Goal: Information Seeking & Learning: Learn about a topic

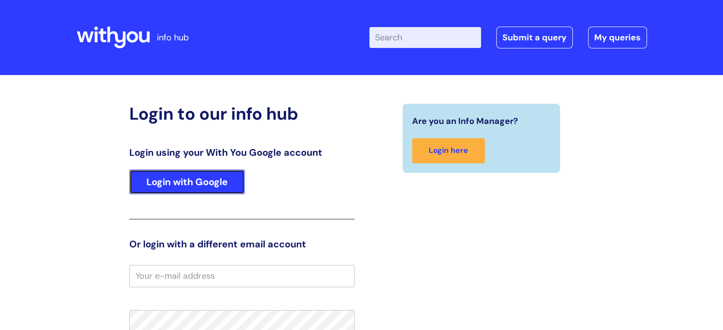
click at [224, 172] on link "Login with Google" at bounding box center [186, 182] width 115 height 25
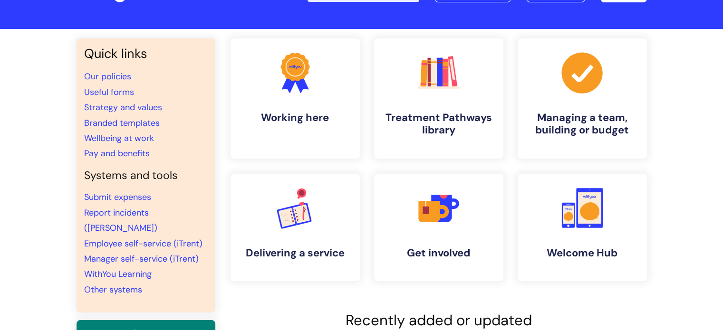
scroll to position [40, 0]
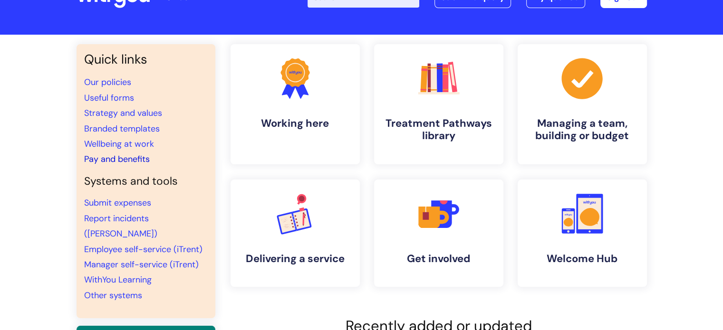
click at [118, 162] on link "Pay and benefits" at bounding box center [117, 158] width 66 height 11
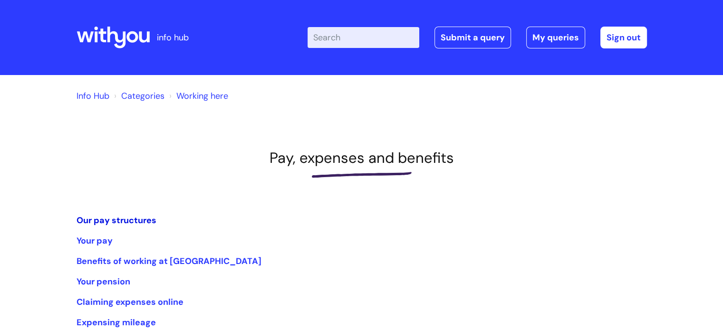
click at [114, 223] on link "Our pay structures" at bounding box center [116, 220] width 80 height 11
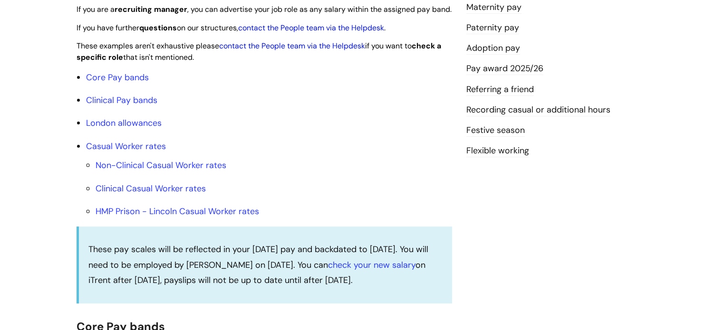
scroll to position [274, 0]
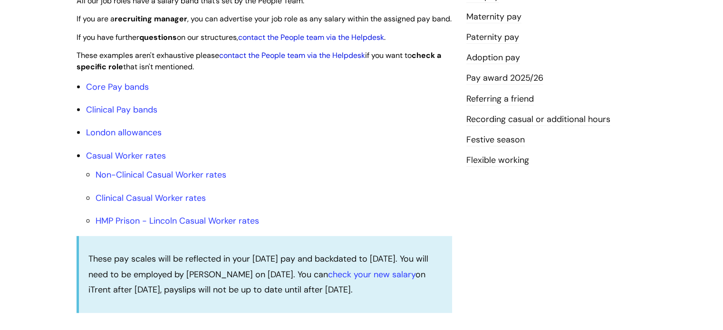
click at [492, 81] on link "Pay award 2025/26" at bounding box center [504, 78] width 77 height 12
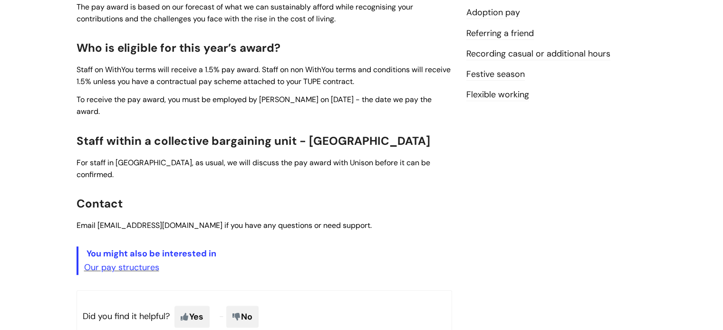
scroll to position [341, 0]
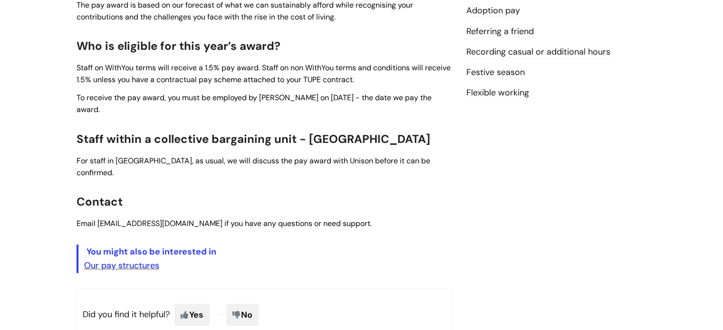
click at [126, 260] on link "Our pay structures" at bounding box center [121, 265] width 75 height 11
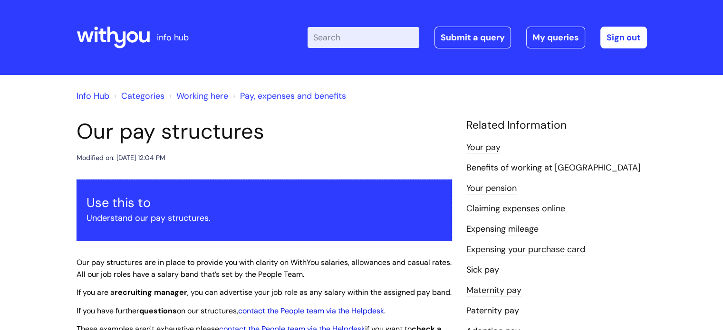
click at [520, 245] on link "Expensing your purchase card" at bounding box center [525, 250] width 119 height 12
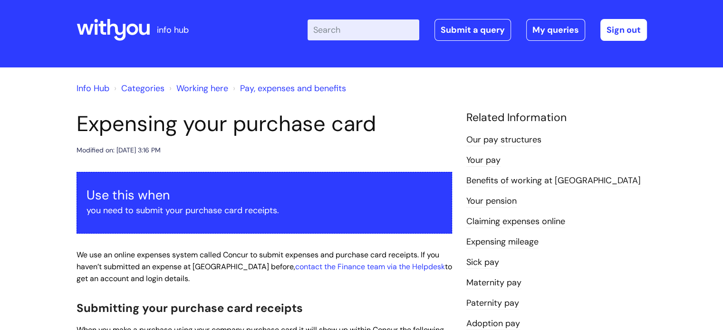
scroll to position [6, 0]
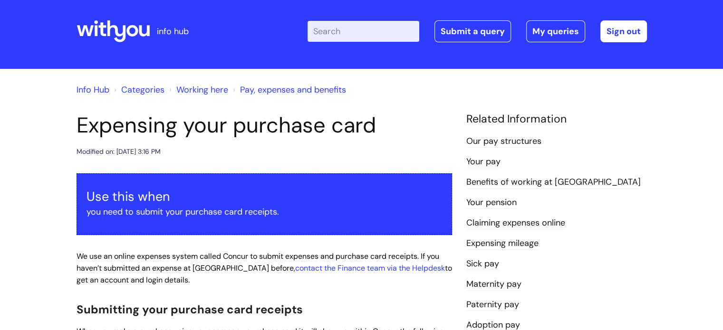
click at [488, 159] on link "Your pay" at bounding box center [483, 162] width 34 height 12
